Goal: Task Accomplishment & Management: Use online tool/utility

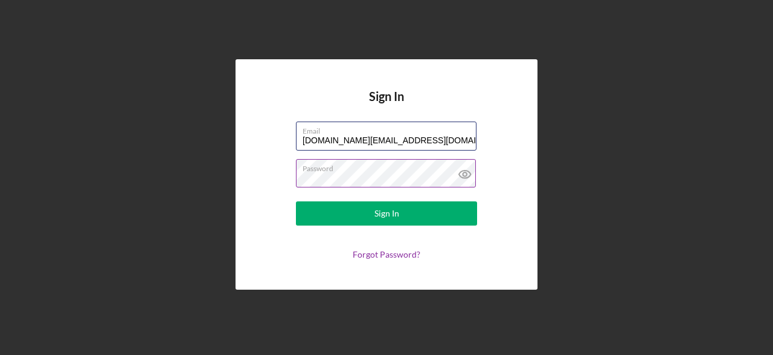
type input "[DOMAIN_NAME][EMAIL_ADDRESS][DOMAIN_NAME]"
click at [461, 170] on icon at bounding box center [465, 174] width 30 height 30
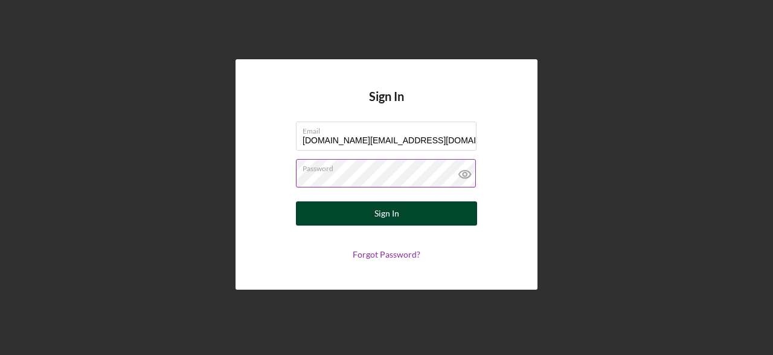
click at [370, 210] on button "Sign In" at bounding box center [386, 213] width 181 height 24
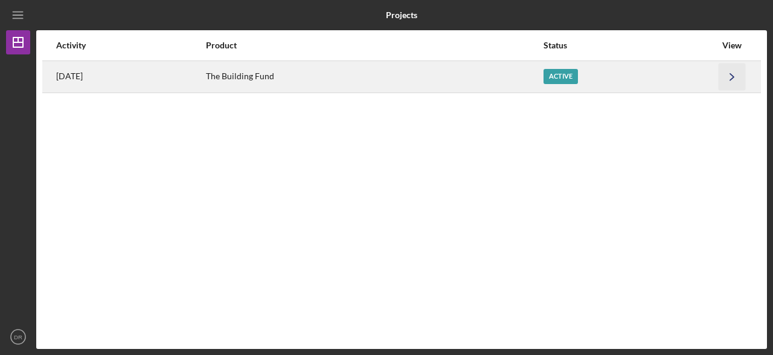
click at [730, 74] on icon "Icon/Navigate" at bounding box center [732, 76] width 27 height 27
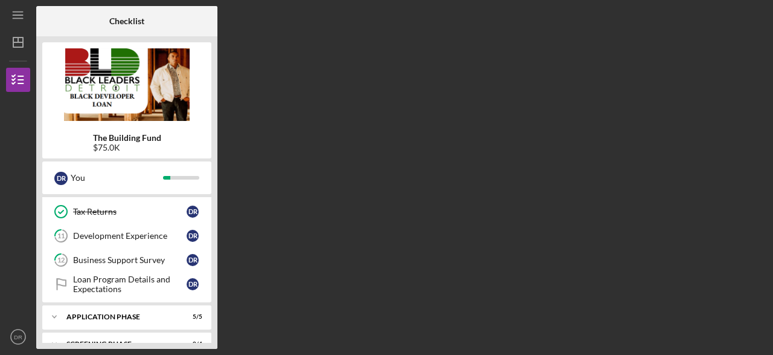
scroll to position [305, 0]
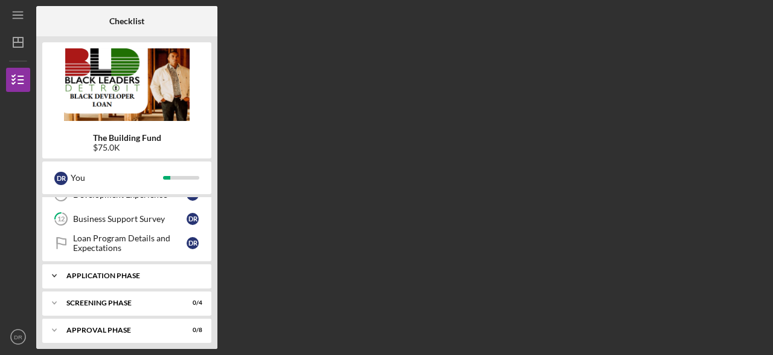
click at [54, 276] on icon "Icon/Expander" at bounding box center [54, 275] width 24 height 24
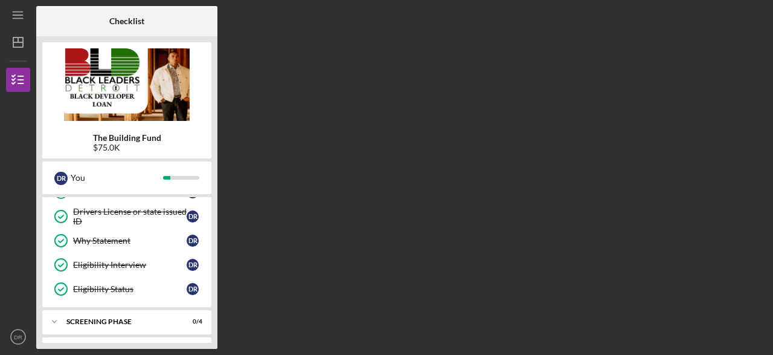
scroll to position [430, 0]
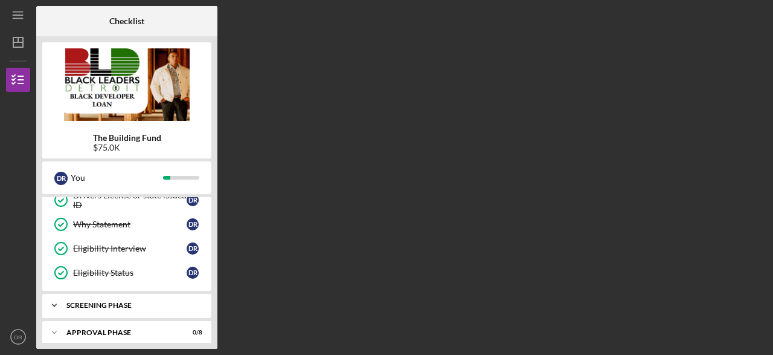
click at [60, 295] on icon "Icon/Expander" at bounding box center [54, 305] width 24 height 24
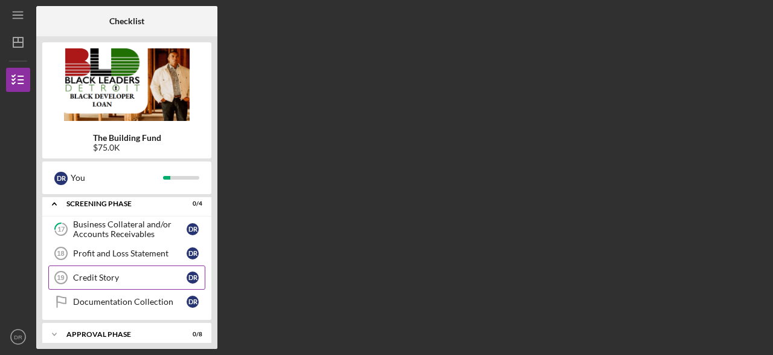
click at [95, 265] on link "Credit Story 19 Credit Story D R" at bounding box center [126, 277] width 157 height 24
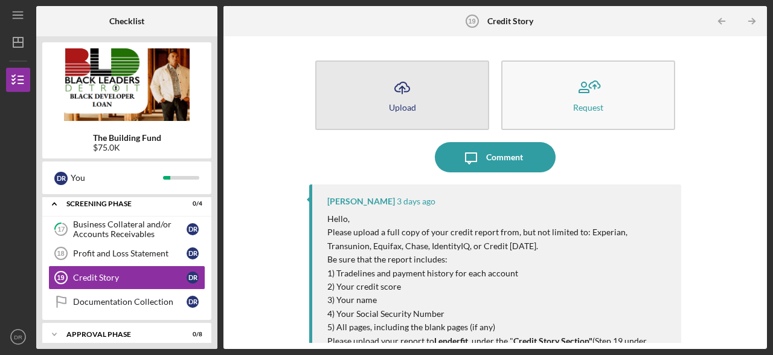
click at [421, 84] on button "Icon/Upload Upload" at bounding box center [402, 94] width 174 height 69
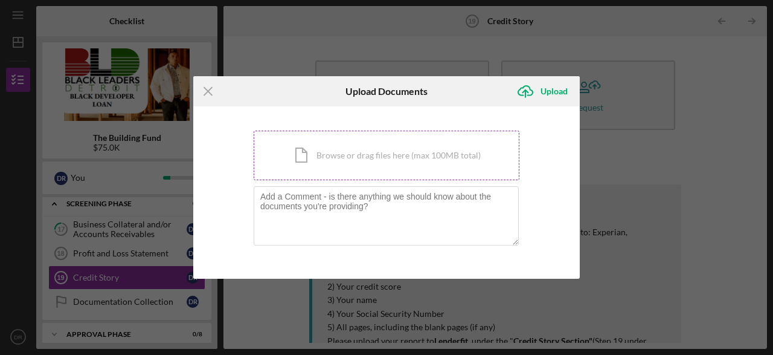
click at [307, 167] on div "Icon/Document Browse or drag files here (max 100MB total) Tap to choose files o…" at bounding box center [387, 156] width 266 height 50
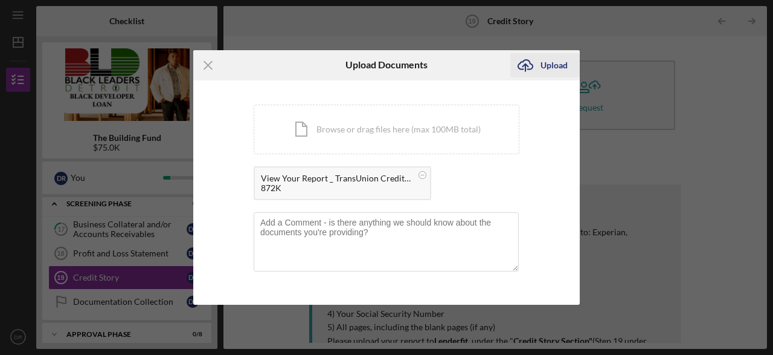
click at [543, 61] on div "Upload" at bounding box center [554, 65] width 27 height 24
